Goal: Obtain resource: Obtain resource

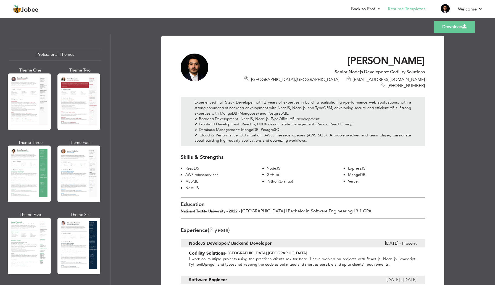
scroll to position [871, 0]
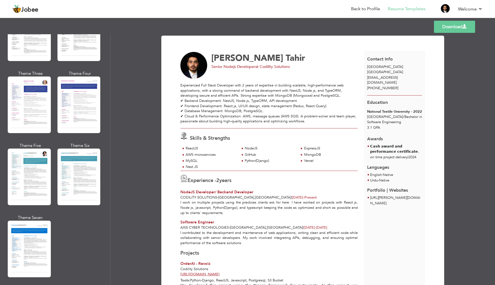
scroll to position [716, 0]
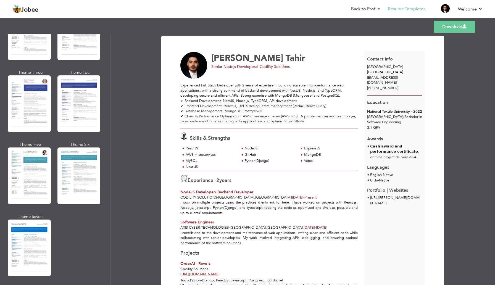
click at [457, 24] on link "Download" at bounding box center [454, 27] width 41 height 12
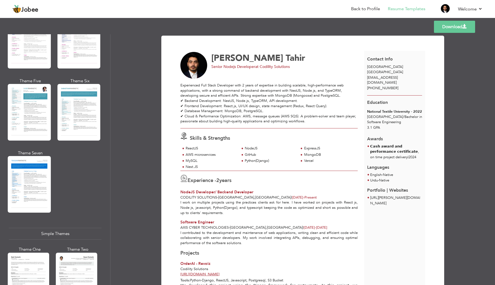
scroll to position [875, 0]
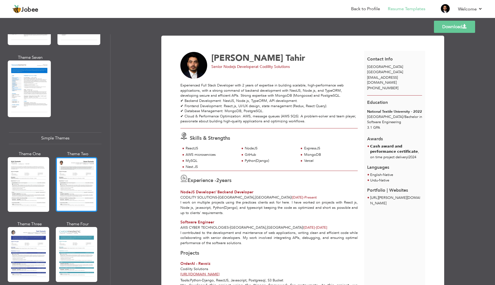
click at [65, 175] on div at bounding box center [76, 184] width 41 height 55
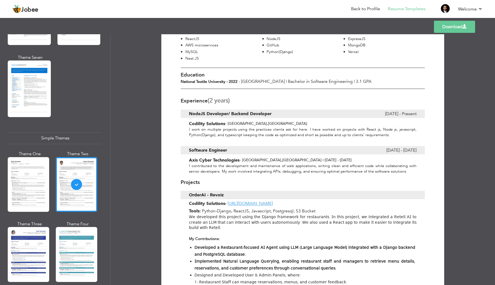
scroll to position [0, 0]
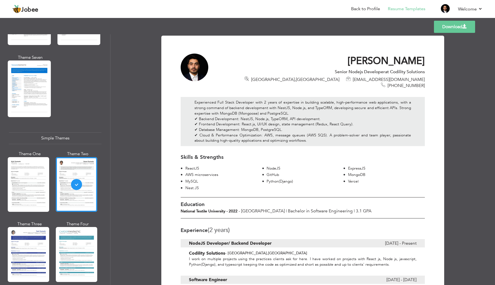
click at [467, 26] on link "Download" at bounding box center [454, 27] width 41 height 12
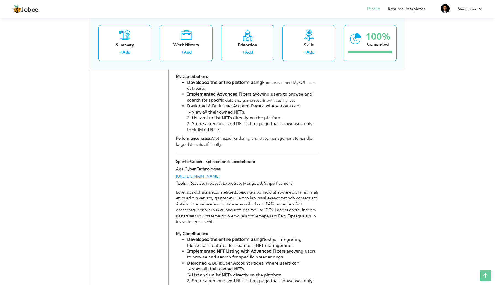
scroll to position [522, 0]
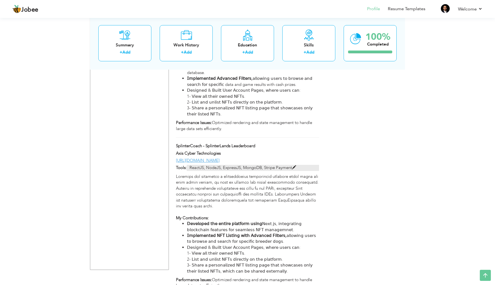
click at [296, 165] on span at bounding box center [294, 167] width 4 height 4
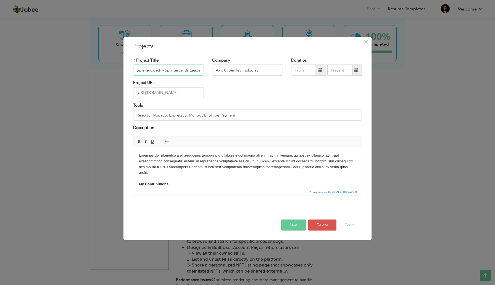
scroll to position [0, 10]
click at [172, 165] on body "My Contributions: 𝖣𝖾𝗏𝖾𝗅𝗈𝗉𝖾𝖽 𝗍𝗁𝖾 𝖾𝗇𝗍𝗂𝗋𝖾 𝗉𝗅𝖺𝗍𝖿𝗈𝗋𝗆 𝗎𝗌𝗂𝗇𝗀 𝖭𝖾𝗑𝗍.𝗃𝗌, 𝗂𝗇𝗍𝖾𝗀𝗋𝖺𝗍𝗂𝗇𝗀 𝖻𝗅𝗈𝖼…" at bounding box center [247, 198] width 217 height 93
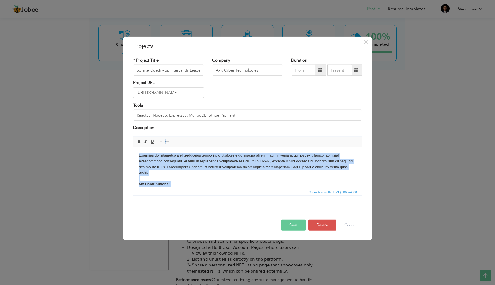
copy body "𝖣𝖾𝗌𝗂𝗀𝗇𝖾𝖽 𝖺𝗇𝖽 𝖽𝖾𝗏𝖾𝗅𝗈𝗉𝖾𝖽 𝖺 𝖼𝗈𝗆𝗉𝗋𝖾𝗁𝖾𝗇𝗌𝗂𝗏𝖾 𝗅𝖾𝖺𝖽𝖾𝗋𝖻𝗈𝖺𝗋𝖽 𝗉𝗅𝖺𝗍𝖿𝗈𝗋𝗆 𝗐𝗁𝖾𝗋𝖾 𝗎𝗌𝖾𝗋𝗌 𝖼𝖺𝗇 𝗏𝗂𝖾…"
click at [208, 174] on body "My Contributions: 𝖣𝖾𝗏𝖾𝗅𝗈𝗉𝖾𝖽 𝗍𝗁𝖾 𝖾𝗇𝗍𝗂𝗋𝖾 𝗉𝗅𝖺𝗍𝖿𝗈𝗋𝗆 𝗎𝗌𝗂𝗇𝗀 𝖭𝖾𝗑𝗍.𝗃𝗌, 𝗂𝗇𝗍𝖾𝗀𝗋𝖺𝗍𝗂𝗇𝗀 𝖻𝗅𝗈𝖼…" at bounding box center [247, 198] width 217 height 93
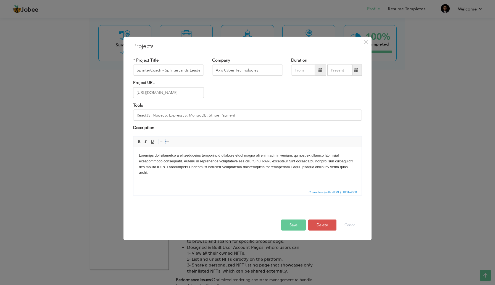
click at [196, 179] on p at bounding box center [247, 182] width 217 height 6
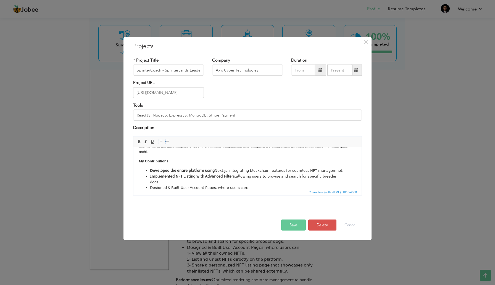
scroll to position [44, 0]
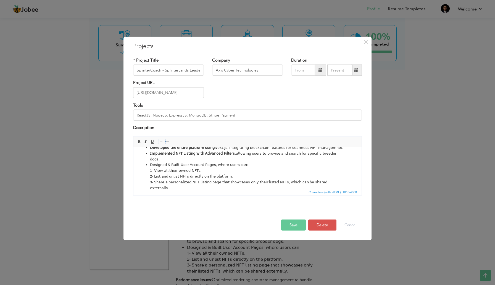
click at [295, 226] on button "Save" at bounding box center [293, 224] width 25 height 11
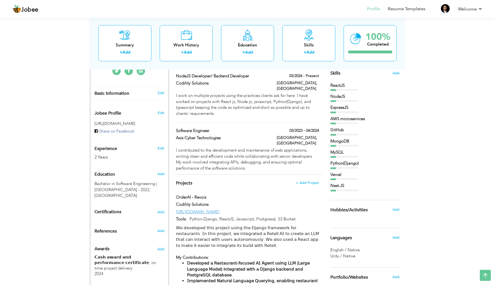
scroll to position [0, 0]
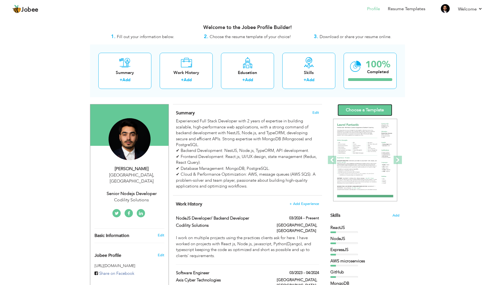
click at [373, 113] on link "Choose a Template" at bounding box center [364, 110] width 55 height 12
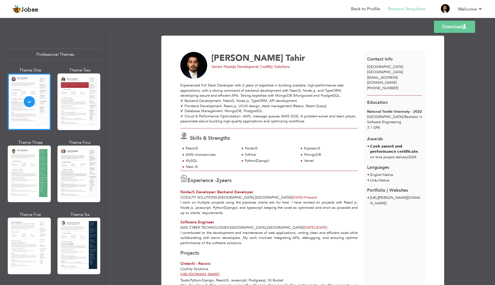
click at [453, 28] on link "Download" at bounding box center [454, 27] width 41 height 12
